Goal: Task Accomplishment & Management: Manage account settings

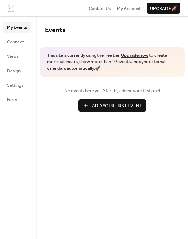
click at [83, 180] on div "Events This site is currently using the free tier. Upgrade now to create more c…" at bounding box center [111, 127] width 151 height 222
click at [14, 43] on span "Connect" at bounding box center [15, 42] width 17 height 7
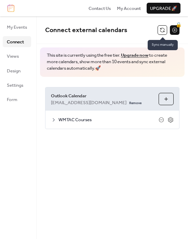
click at [162, 27] on button at bounding box center [162, 30] width 10 height 10
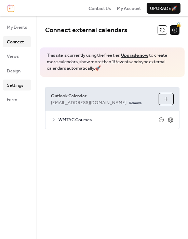
click at [17, 86] on span "Settings" at bounding box center [15, 85] width 16 height 7
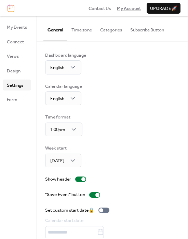
click at [124, 12] on span "My Account" at bounding box center [129, 8] width 24 height 7
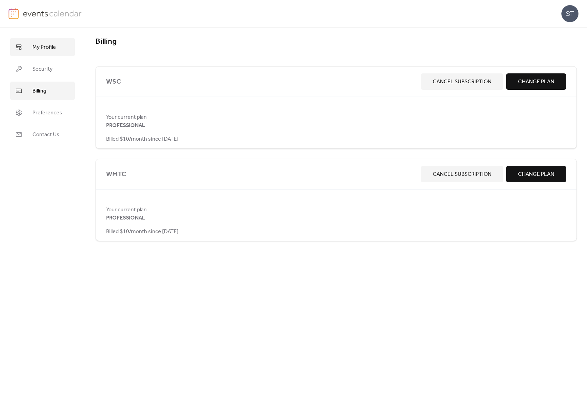
click at [40, 48] on span "My Profile" at bounding box center [44, 47] width 24 height 8
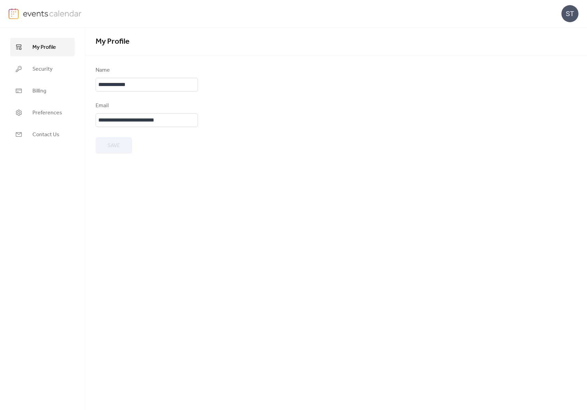
click at [27, 16] on img at bounding box center [52, 13] width 59 height 10
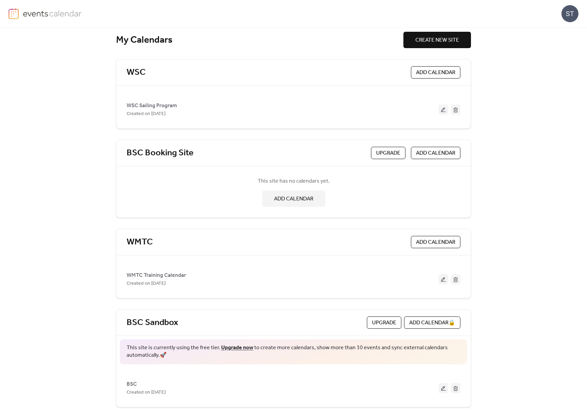
scroll to position [15, 0]
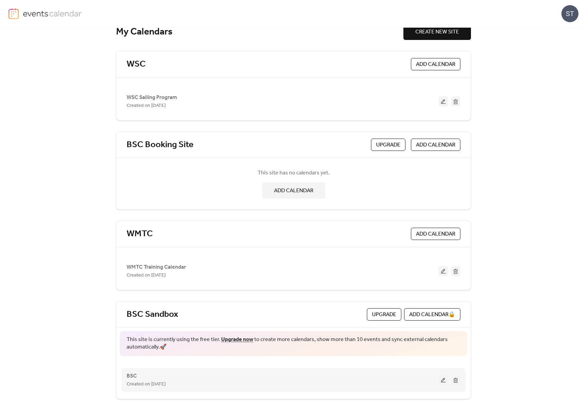
click at [442, 381] on button at bounding box center [443, 379] width 10 height 10
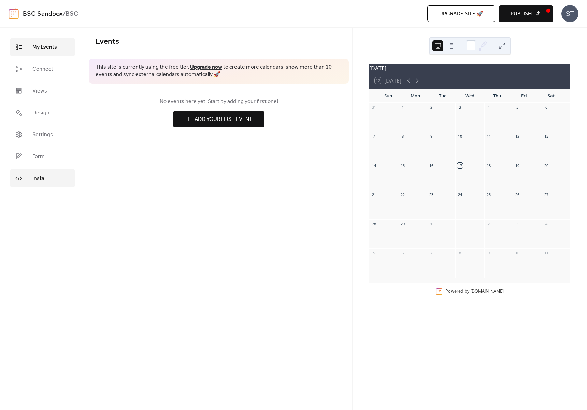
click at [49, 178] on link "Install" at bounding box center [42, 178] width 64 height 18
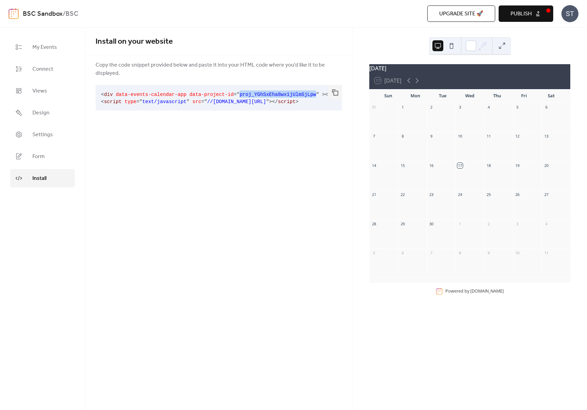
drag, startPoint x: 241, startPoint y: 95, endPoint x: 315, endPoint y: 96, distance: 74.3
click at [315, 96] on span "proj_YGhSxEha8wx1jUlmSjLpw" at bounding box center [277, 94] width 77 height 5
click at [47, 139] on span "Settings" at bounding box center [42, 135] width 20 height 8
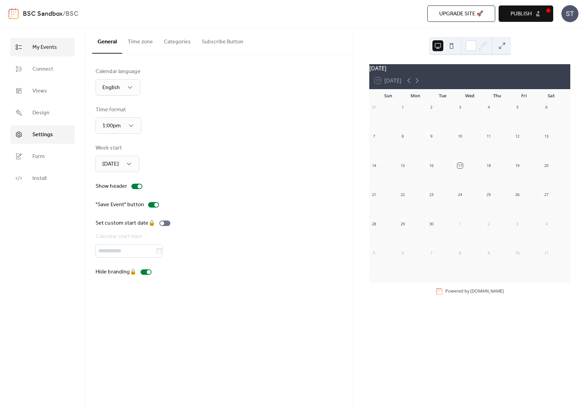
click at [54, 55] on link "My Events" at bounding box center [42, 47] width 64 height 18
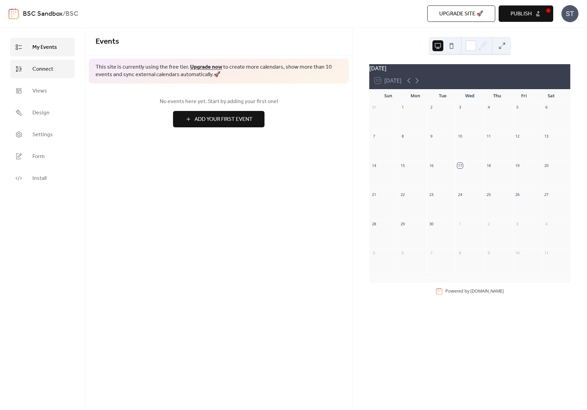
click at [42, 70] on span "Connect" at bounding box center [42, 69] width 21 height 8
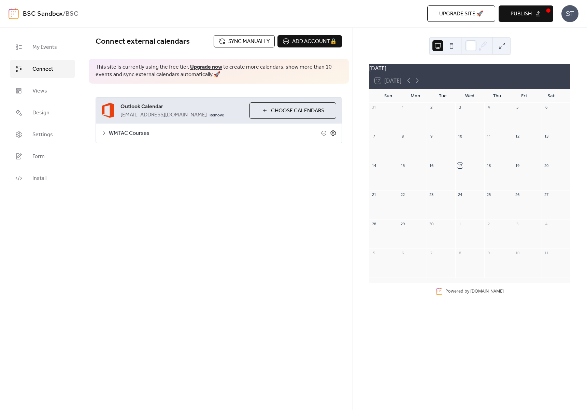
click at [333, 133] on icon at bounding box center [333, 133] width 6 height 6
click at [209, 116] on link "Remove" at bounding box center [216, 114] width 14 height 8
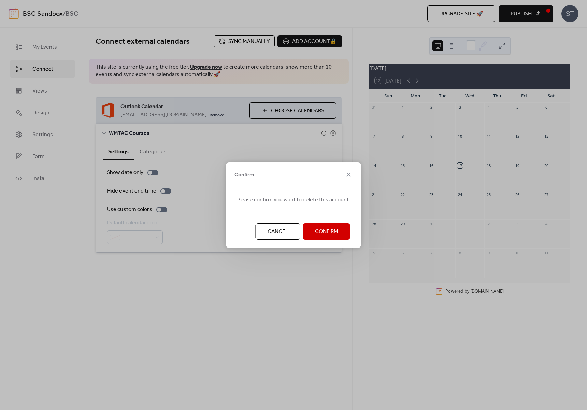
click at [322, 227] on span "Confirm" at bounding box center [326, 231] width 23 height 8
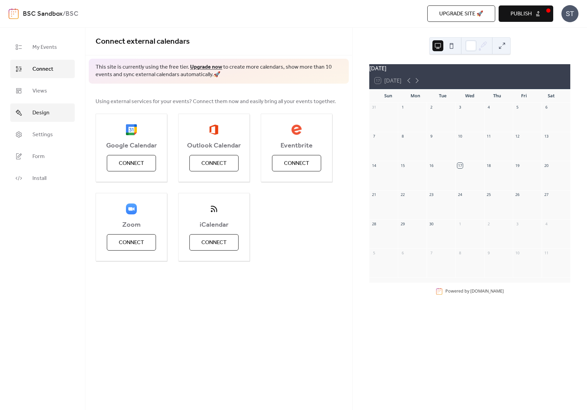
click at [49, 115] on link "Design" at bounding box center [42, 112] width 64 height 18
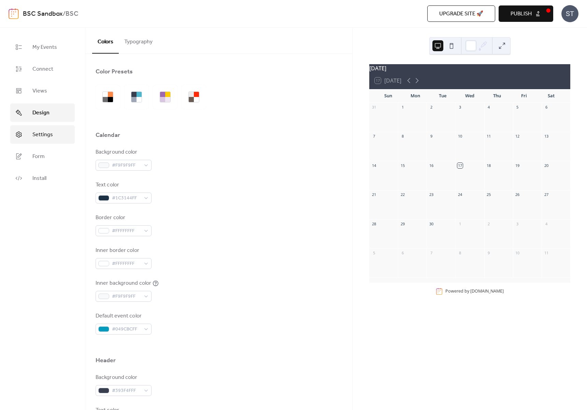
click at [38, 134] on span "Settings" at bounding box center [42, 135] width 20 height 8
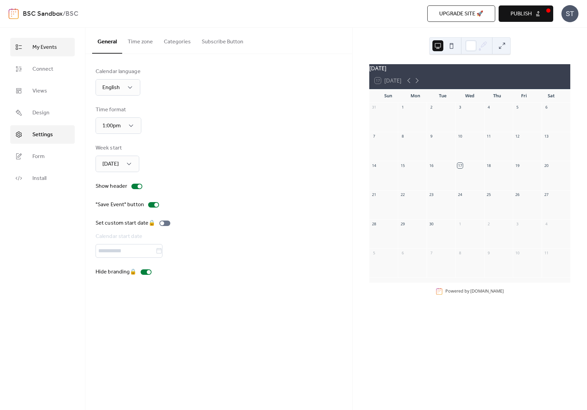
click at [38, 46] on span "My Events" at bounding box center [44, 47] width 25 height 8
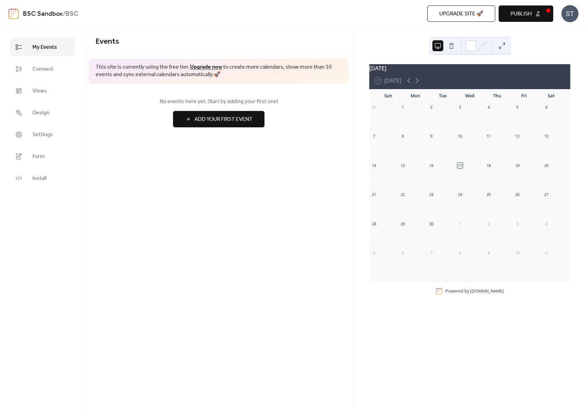
click at [25, 20] on link "BSC Sandbox" at bounding box center [43, 14] width 40 height 13
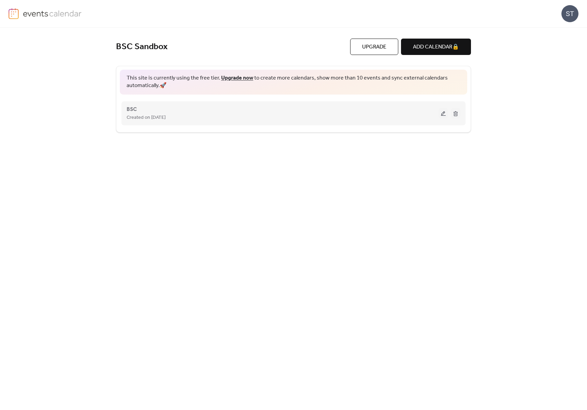
click at [456, 115] on button at bounding box center [456, 113] width 10 height 10
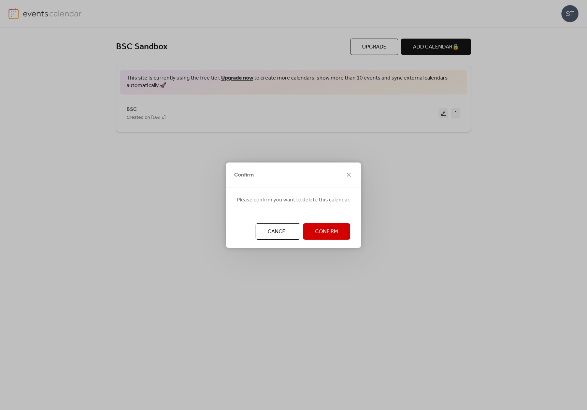
click at [341, 226] on button "Confirm" at bounding box center [326, 231] width 47 height 16
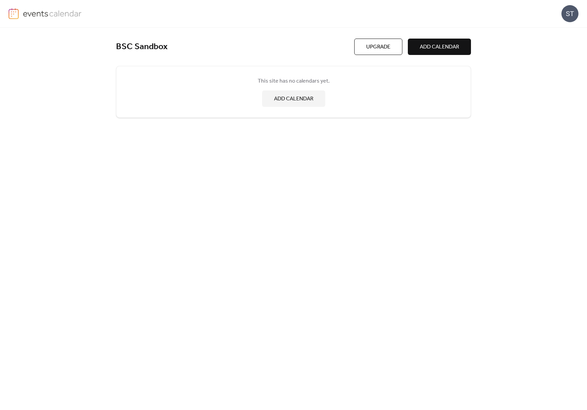
click at [333, 162] on div "BSC Sandbox Upgrade ADD CALENDAR This site has no calendars yet. ADD CALENDAR" at bounding box center [293, 219] width 355 height 382
click at [13, 11] on img at bounding box center [14, 13] width 10 height 11
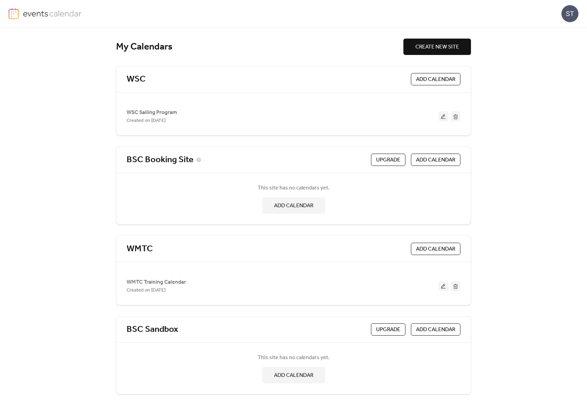
click at [167, 161] on link "BSC Booking Site" at bounding box center [160, 159] width 67 height 11
click at [173, 329] on link "BSC Sandbox" at bounding box center [152, 329] width 51 height 11
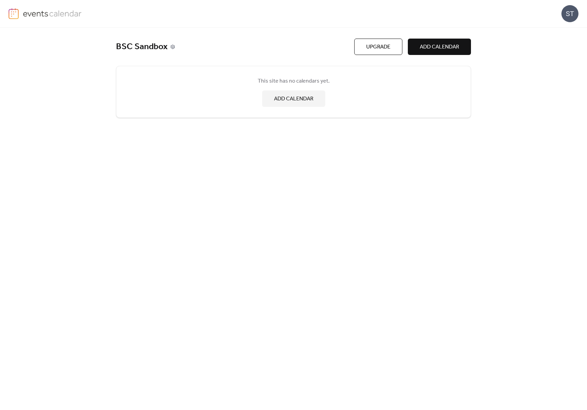
click at [173, 47] on icon at bounding box center [173, 47] width 2 height 2
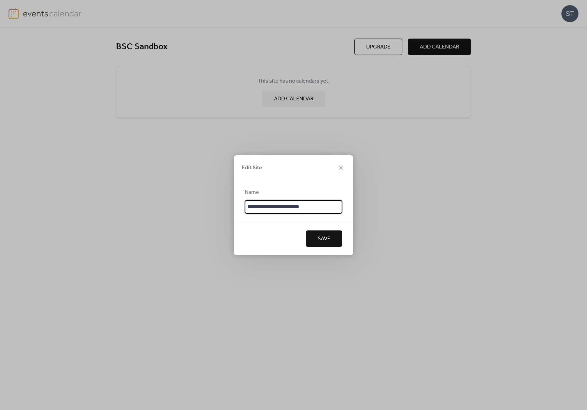
type input "**********"
click at [281, 205] on input "**********" at bounding box center [294, 207] width 98 height 14
type input "**********"
click at [325, 241] on span "Save" at bounding box center [324, 239] width 13 height 8
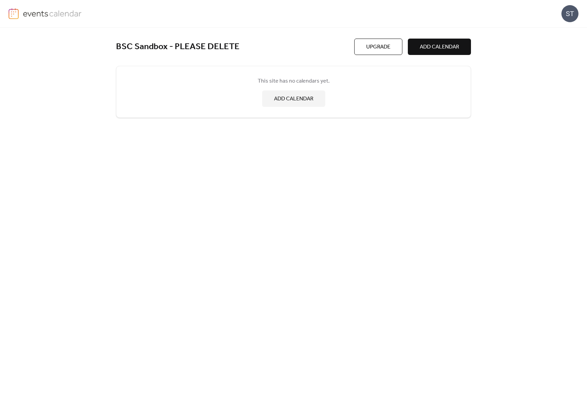
click at [15, 14] on img at bounding box center [14, 13] width 10 height 11
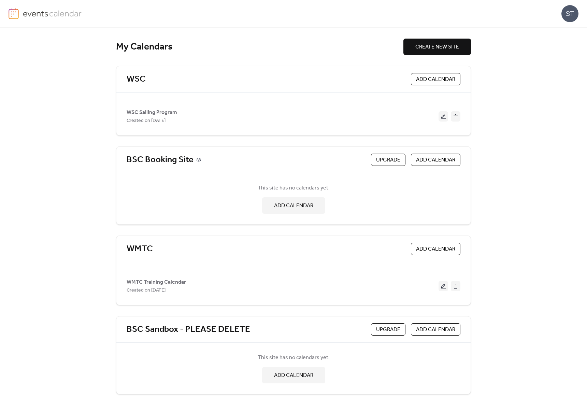
click at [198, 161] on icon at bounding box center [198, 160] width 4 height 4
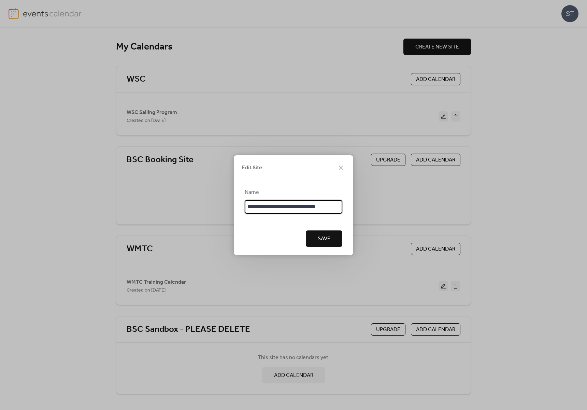
click at [289, 206] on input "**********" at bounding box center [294, 207] width 98 height 14
type input "**********"
click at [322, 237] on span "Save" at bounding box center [324, 239] width 13 height 8
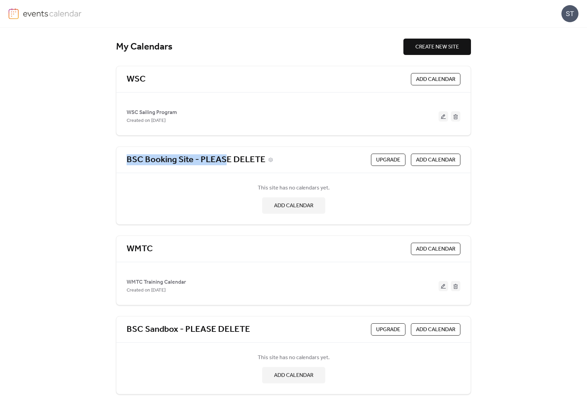
drag, startPoint x: 124, startPoint y: 160, endPoint x: 239, endPoint y: 159, distance: 114.9
click at [231, 159] on div "BSC Booking Site - PLEASE DELETE Upgrade ADD CALENDAR" at bounding box center [293, 160] width 354 height 26
click at [270, 159] on icon at bounding box center [270, 160] width 2 height 2
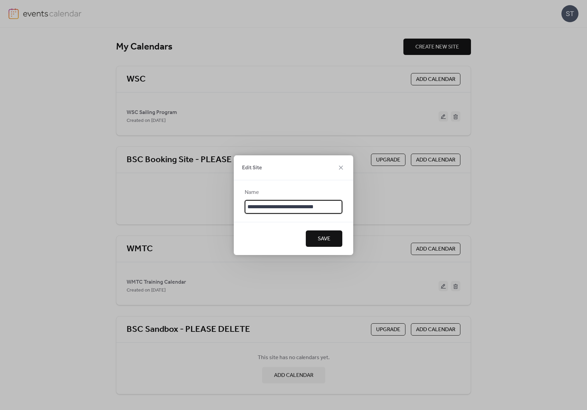
click at [273, 210] on input "**********" at bounding box center [294, 207] width 98 height 14
click at [321, 238] on span "Save" at bounding box center [324, 239] width 13 height 8
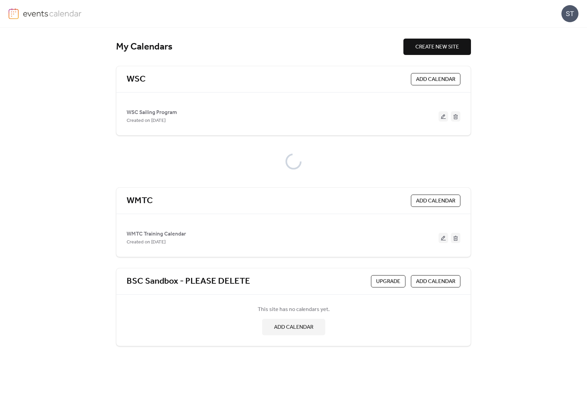
click at [569, 14] on div "ST" at bounding box center [569, 13] width 17 height 17
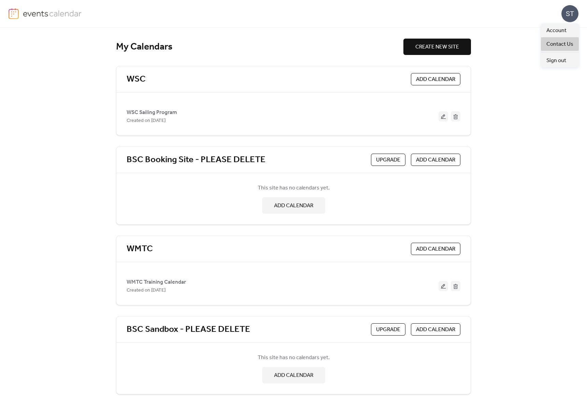
click at [558, 40] on span "Contact Us" at bounding box center [559, 44] width 27 height 8
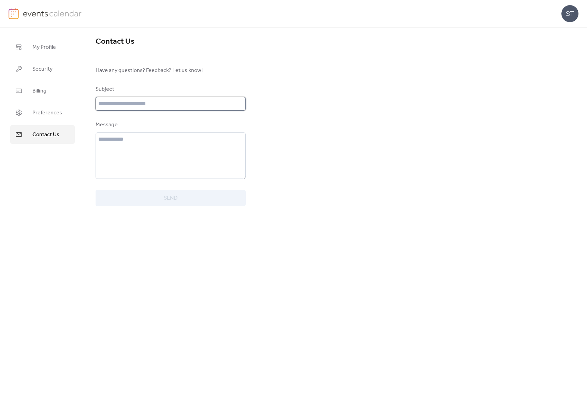
click at [128, 104] on input "text" at bounding box center [170, 104] width 150 height 14
click at [219, 103] on input "**********" at bounding box center [170, 104] width 150 height 14
type input "**********"
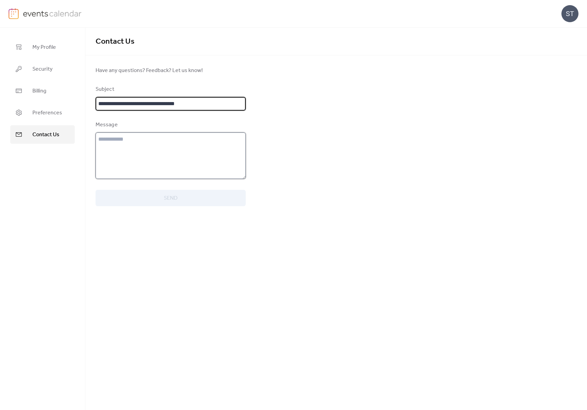
drag, startPoint x: 141, startPoint y: 159, endPoint x: 149, endPoint y: 156, distance: 8.9
click at [144, 157] on textarea at bounding box center [170, 155] width 150 height 46
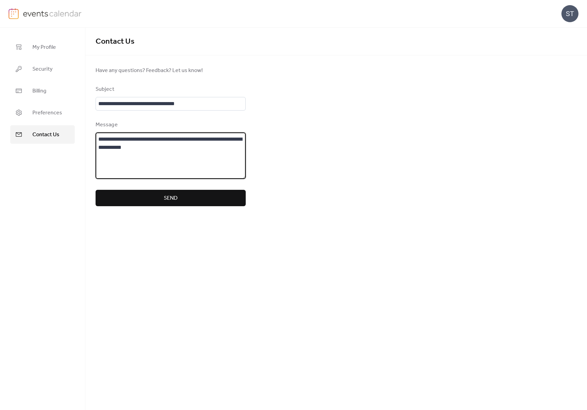
paste textarea "**********"
click at [106, 139] on textarea "**********" at bounding box center [170, 155] width 150 height 46
click at [168, 145] on textarea "**********" at bounding box center [170, 155] width 150 height 46
click at [155, 149] on textarea "**********" at bounding box center [170, 155] width 150 height 46
type textarea "**********"
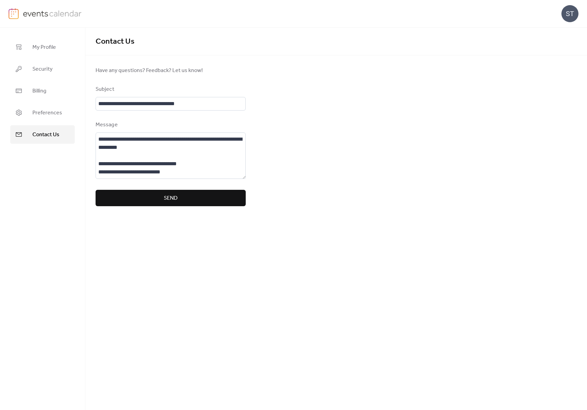
click at [164, 196] on span "Send" at bounding box center [171, 198] width 14 height 8
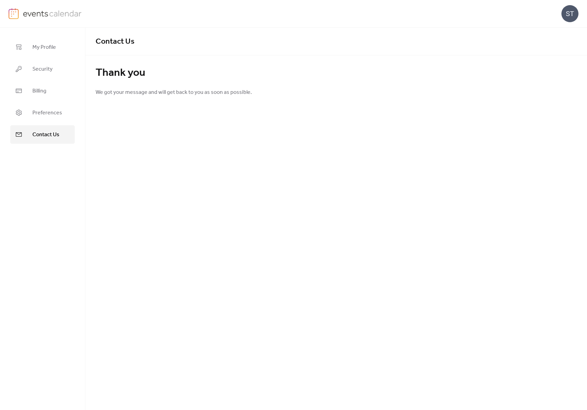
click at [41, 13] on img at bounding box center [52, 13] width 59 height 10
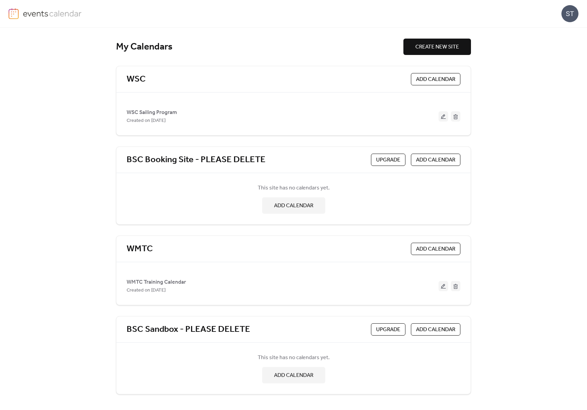
click at [519, 139] on div "My Calendars CREATE NEW SITE WSC ADD CALENDAR WSC Sailing Program Created on 19…" at bounding box center [293, 219] width 587 height 382
click at [443, 118] on button at bounding box center [443, 116] width 10 height 10
click at [443, 118] on div "ST My Calendars CREATE NEW SITE WSC ADD CALENDAR WSC Sailing Program Created on…" at bounding box center [293, 205] width 587 height 410
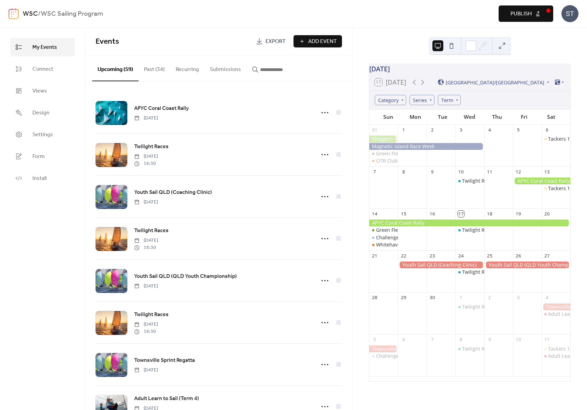
click at [70, 13] on b "WSC Sailing Program" at bounding box center [72, 14] width 62 height 13
click at [44, 137] on span "Settings" at bounding box center [42, 135] width 20 height 8
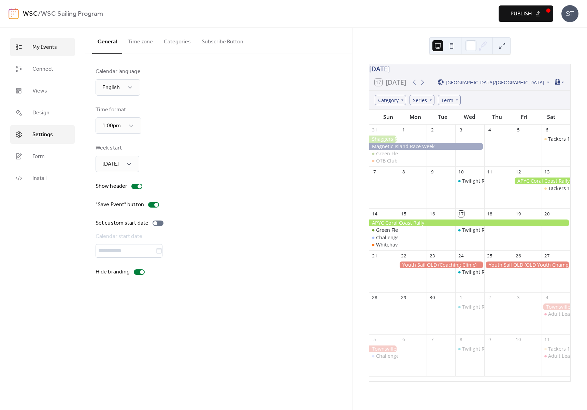
click at [35, 49] on span "My Events" at bounding box center [44, 47] width 25 height 8
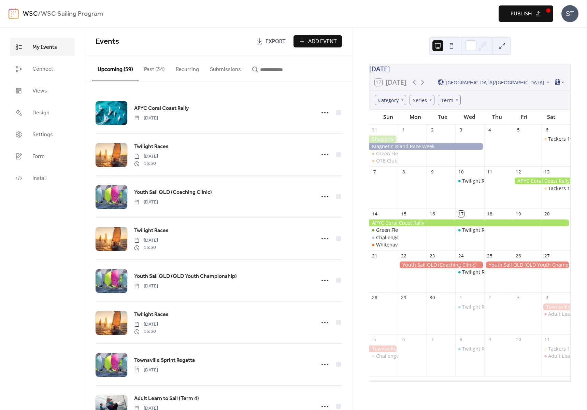
click at [16, 13] on img at bounding box center [14, 13] width 10 height 11
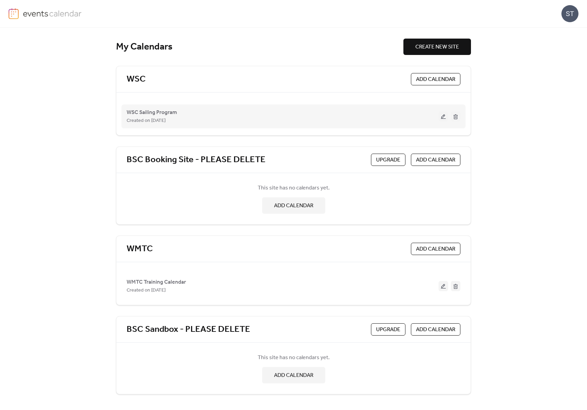
click at [443, 117] on button at bounding box center [443, 116] width 10 height 10
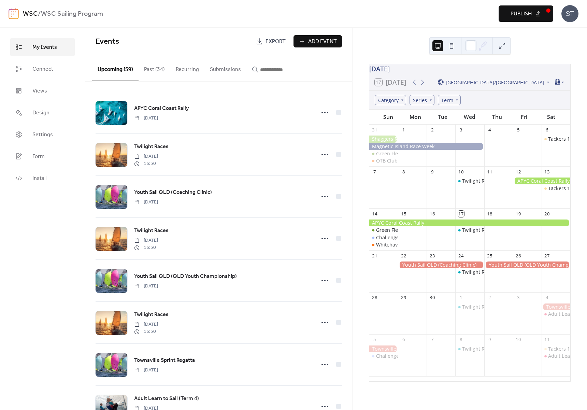
click at [77, 17] on b "WSC Sailing Program" at bounding box center [72, 14] width 62 height 13
click at [51, 72] on span "Connect" at bounding box center [42, 69] width 21 height 8
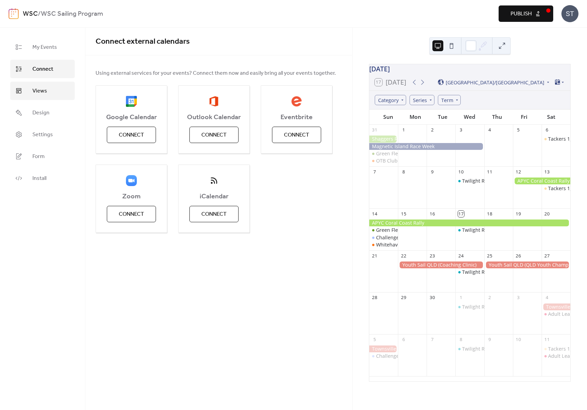
drag, startPoint x: 45, startPoint y: 92, endPoint x: 45, endPoint y: 99, distance: 7.2
click at [45, 92] on span "Views" at bounding box center [39, 91] width 15 height 8
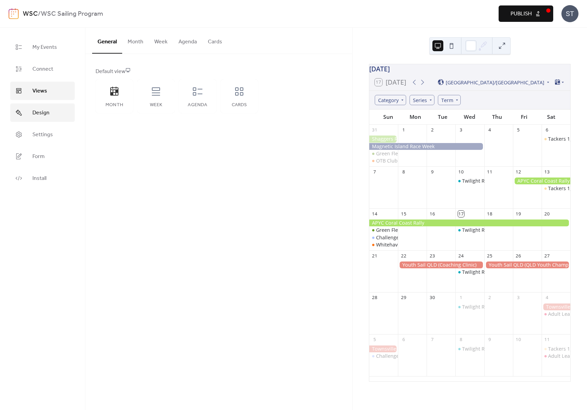
click at [42, 110] on span "Design" at bounding box center [40, 113] width 17 height 8
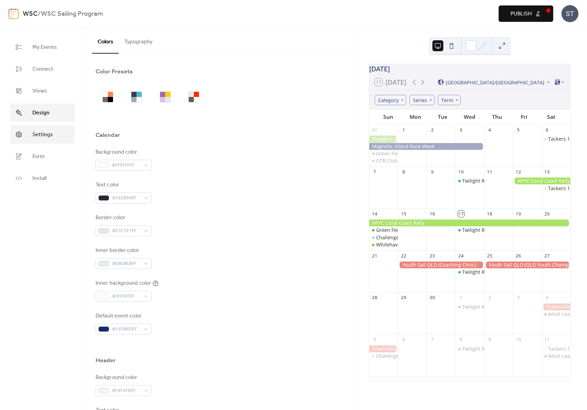
click at [45, 126] on link "Settings" at bounding box center [42, 134] width 64 height 18
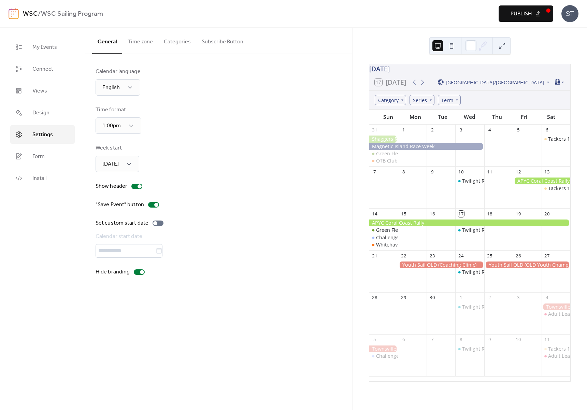
click at [71, 12] on b "WSC Sailing Program" at bounding box center [72, 14] width 62 height 13
click at [32, 15] on link "WSC" at bounding box center [30, 14] width 15 height 13
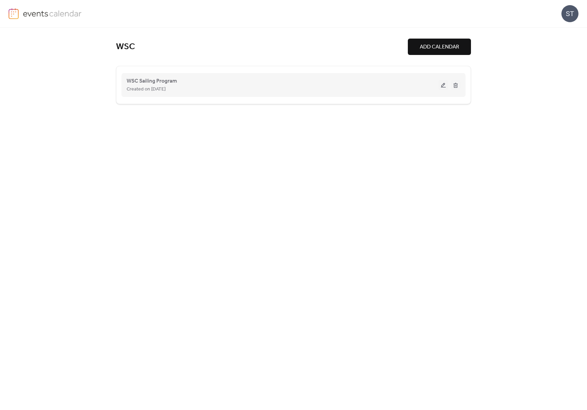
click at [442, 85] on button at bounding box center [443, 85] width 10 height 10
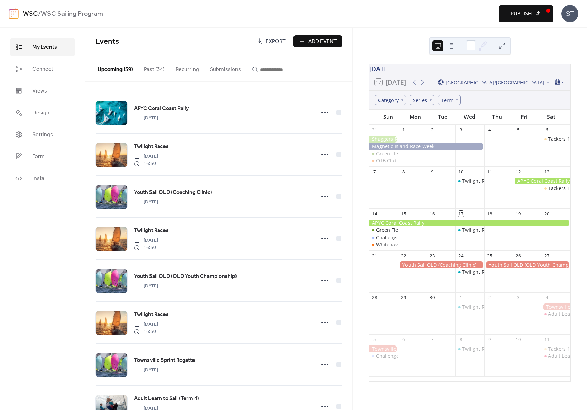
click at [26, 15] on link "WSC" at bounding box center [30, 14] width 15 height 13
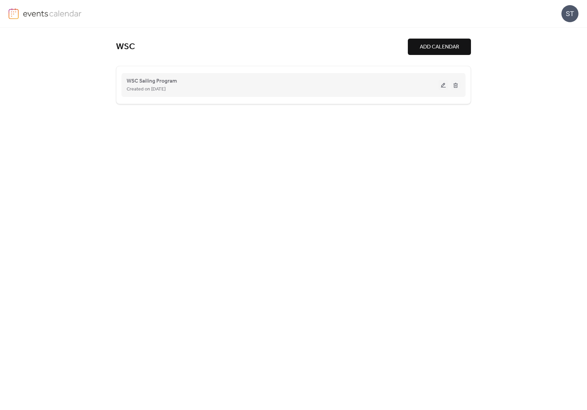
click at [139, 86] on span "Created on 19-Jun-2025" at bounding box center [146, 89] width 39 height 8
click at [254, 86] on div "Created on 19-Jun-2025" at bounding box center [283, 89] width 312 height 8
drag, startPoint x: 20, startPoint y: 14, endPoint x: 17, endPoint y: 16, distance: 4.0
click at [20, 14] on link at bounding box center [45, 13] width 73 height 11
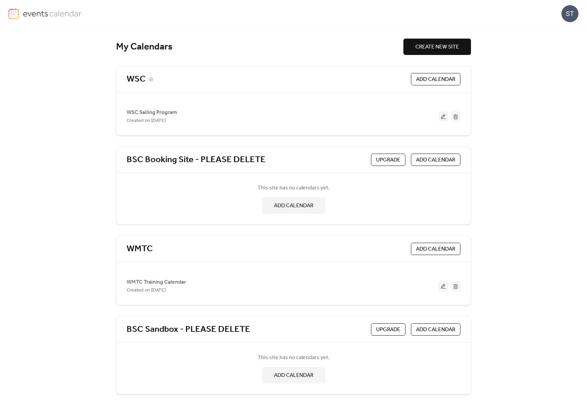
click at [147, 78] on div "WSC" at bounding box center [267, 79] width 281 height 11
click at [150, 78] on icon at bounding box center [151, 79] width 4 height 4
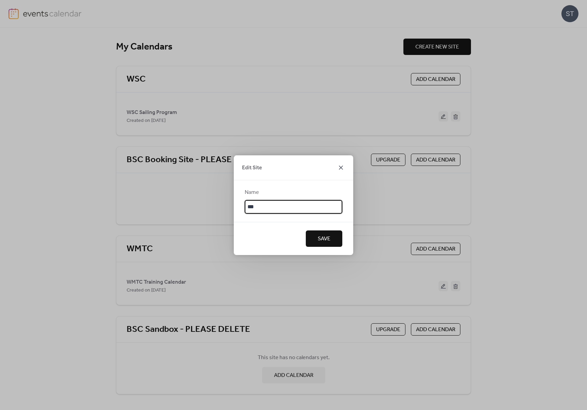
click at [340, 166] on icon at bounding box center [341, 167] width 4 height 4
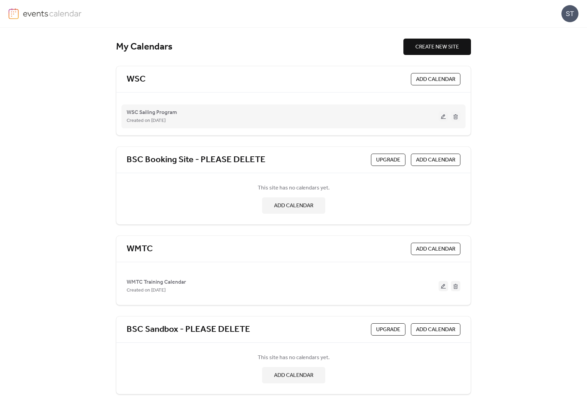
click at [442, 118] on button at bounding box center [443, 116] width 10 height 10
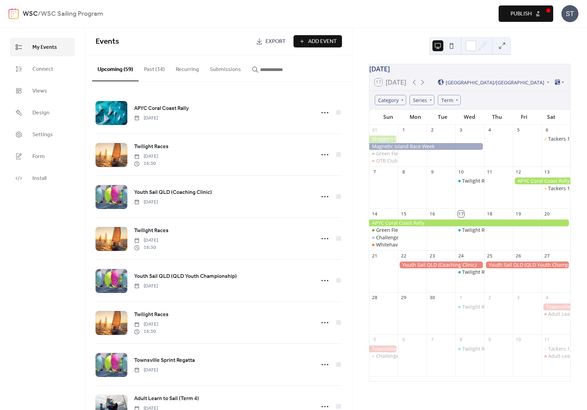
click at [546, 12] on button "Publish" at bounding box center [525, 13] width 55 height 16
click at [29, 13] on link "WSC" at bounding box center [30, 14] width 15 height 13
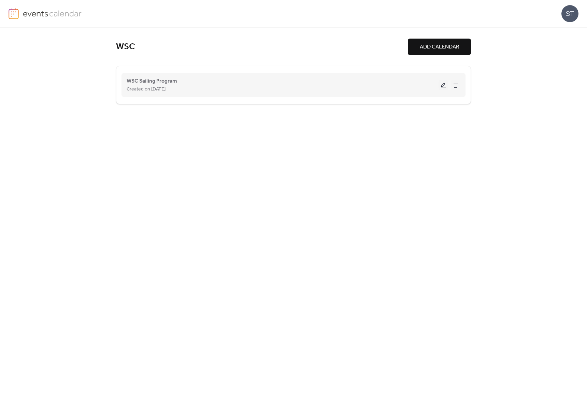
click at [316, 82] on div "WSC Sailing Program Created on 19-Jun-2025" at bounding box center [283, 85] width 312 height 16
click at [167, 83] on span "WSC Sailing Program" at bounding box center [152, 81] width 50 height 8
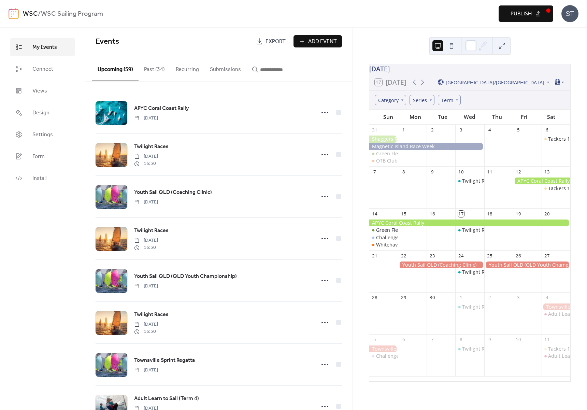
click at [82, 16] on b "WSC Sailing Program" at bounding box center [72, 14] width 62 height 13
click at [30, 13] on link "WSC" at bounding box center [30, 14] width 15 height 13
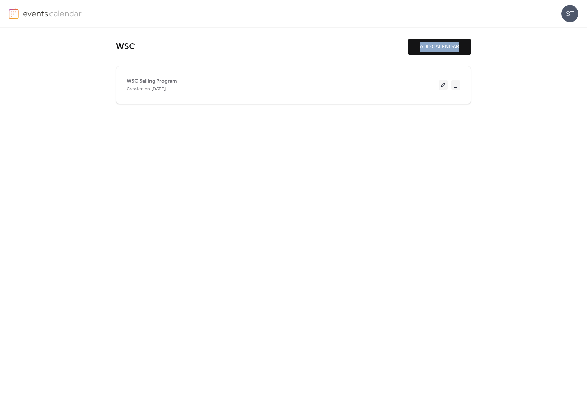
click at [43, 60] on div "WSC ADD CALENDAR WSC Sailing Program Created on 19-Jun-2025" at bounding box center [293, 219] width 587 height 382
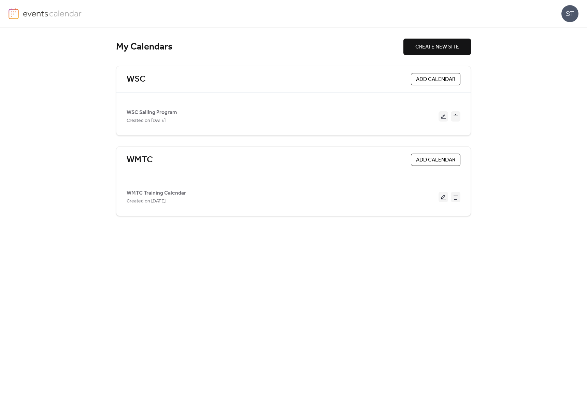
click at [517, 110] on div "My Calendars CREATE NEW SITE WSC ADD CALENDAR WSC Sailing Program Created on [D…" at bounding box center [293, 219] width 587 height 382
click at [16, 13] on img at bounding box center [14, 13] width 10 height 11
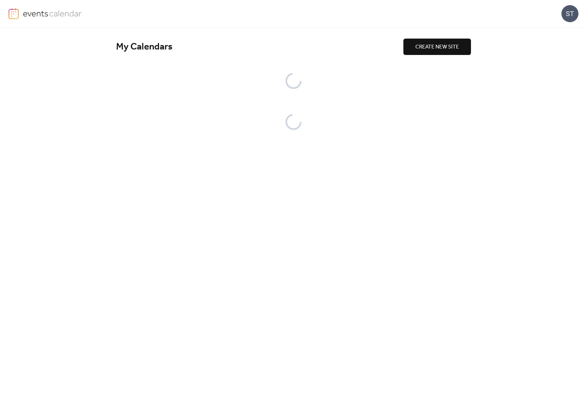
click at [568, 17] on div "ST" at bounding box center [569, 13] width 17 height 17
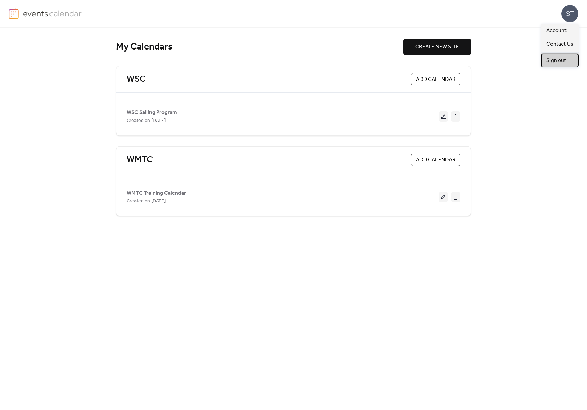
click at [553, 59] on span "Sign out" at bounding box center [556, 61] width 20 height 8
